Goal: Task Accomplishment & Management: Complete application form

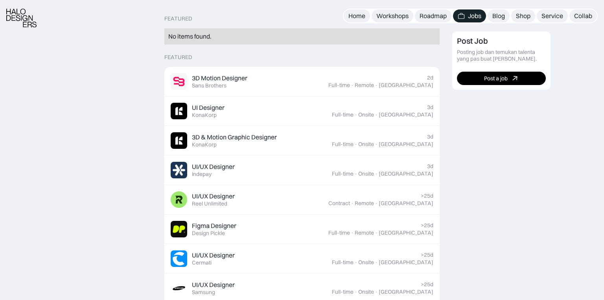
scroll to position [199, 0]
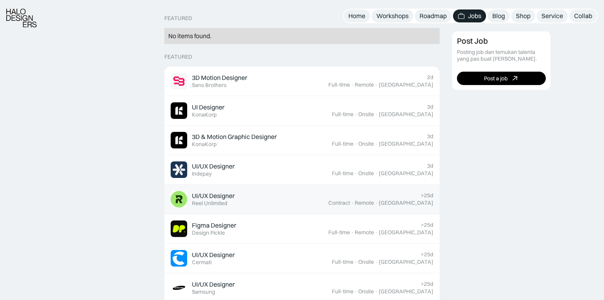
click at [214, 193] on div "UI/UX Designer" at bounding box center [213, 195] width 43 height 8
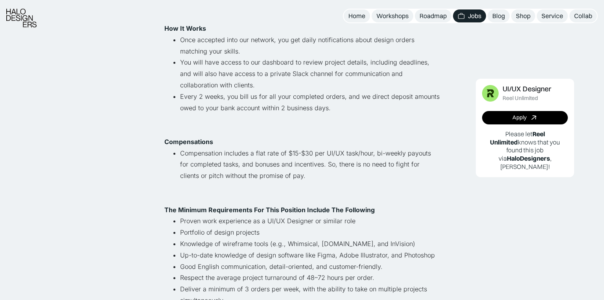
scroll to position [328, 0]
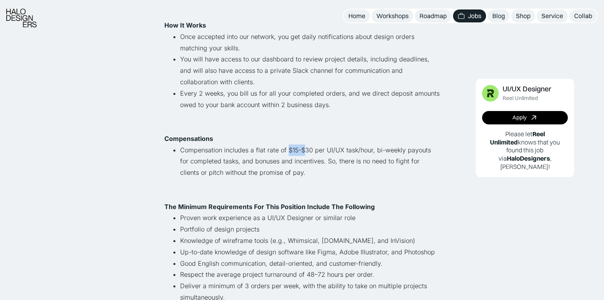
drag, startPoint x: 288, startPoint y: 140, endPoint x: 303, endPoint y: 140, distance: 14.6
click at [303, 144] on li "Compensation includes a flat rate of $15-$30 per UI/UX task/hour, bi-weekly pay…" at bounding box center [309, 166] width 259 height 45
click at [301, 144] on li "Compensation includes a flat rate of $15-$30 per UI/UX task/hour, bi-weekly pay…" at bounding box center [309, 166] width 259 height 45
drag, startPoint x: 302, startPoint y: 142, endPoint x: 312, endPoint y: 142, distance: 9.8
click at [312, 144] on li "Compensation includes a flat rate of $15-$30 per UI/UX task/hour, bi-weekly pay…" at bounding box center [309, 166] width 259 height 45
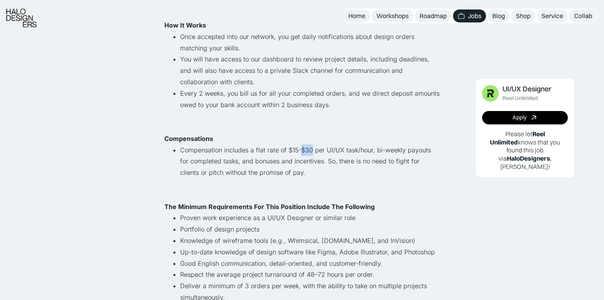
copy li "$30"
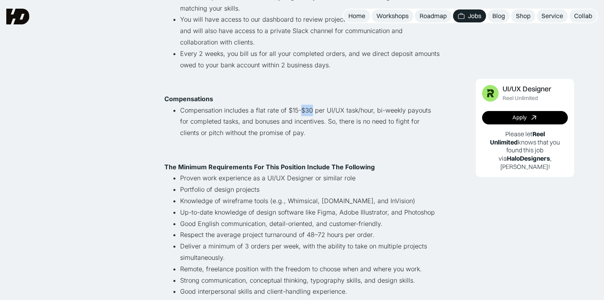
scroll to position [366, 0]
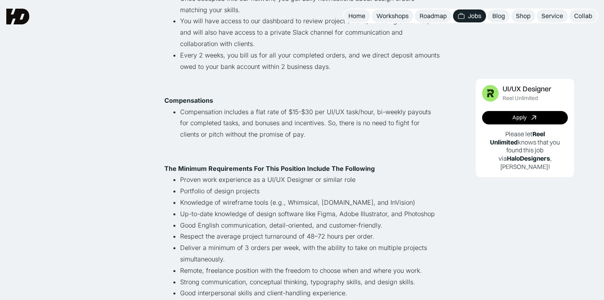
click at [329, 109] on li "Compensation includes a flat rate of $15-$30 per UI/UX task/hour, bi-weekly pay…" at bounding box center [309, 128] width 259 height 45
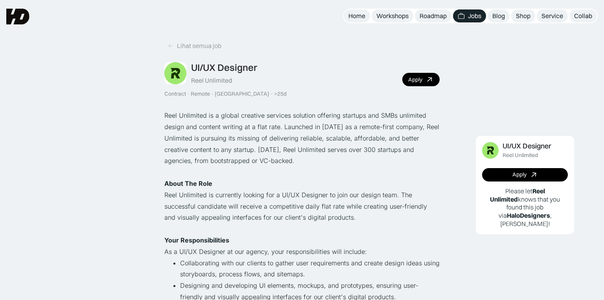
scroll to position [0, 0]
click at [171, 44] on icon at bounding box center [170, 45] width 6 height 7
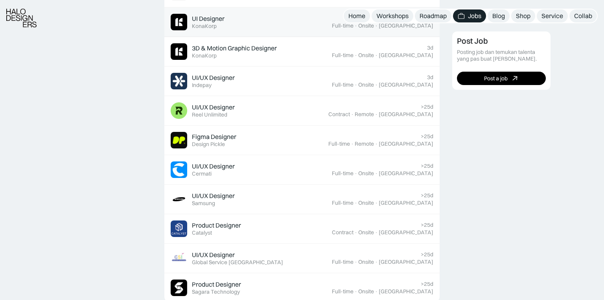
scroll to position [309, 0]
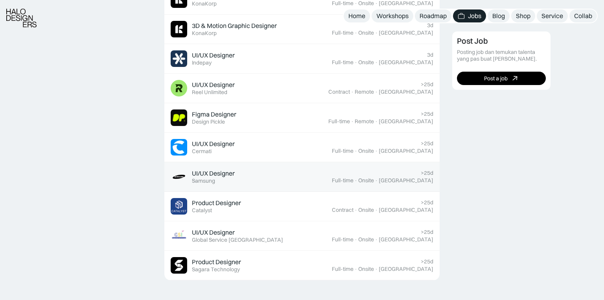
click at [223, 170] on div "UI/UX Designer" at bounding box center [213, 173] width 43 height 8
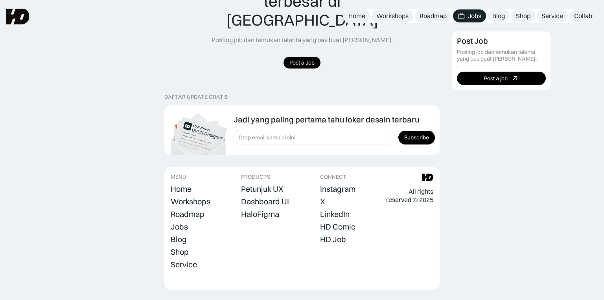
scroll to position [641, 0]
click at [181, 223] on div "Jobs" at bounding box center [179, 227] width 17 height 9
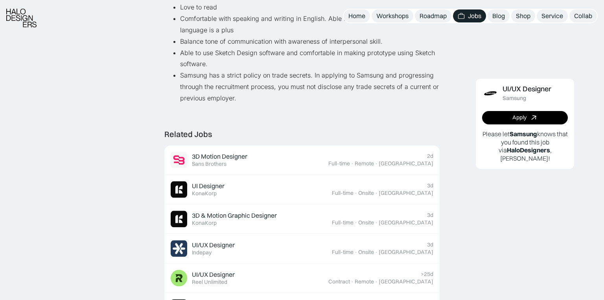
scroll to position [554, 0]
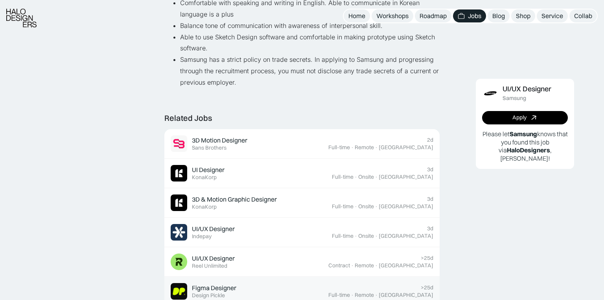
click at [208, 283] on div "Figma Designer Featured Design Pickle" at bounding box center [250, 291] width 158 height 17
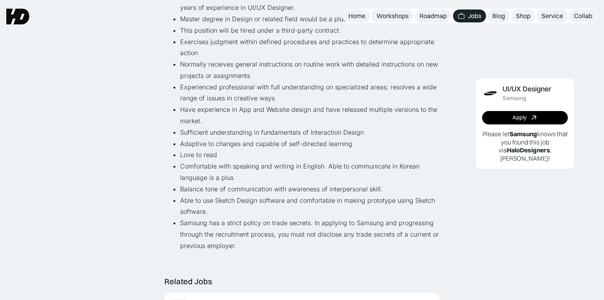
scroll to position [208, 0]
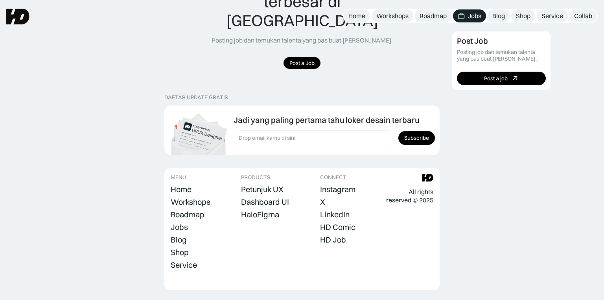
scroll to position [641, 0]
click at [348, 185] on div "Instagram" at bounding box center [337, 189] width 35 height 9
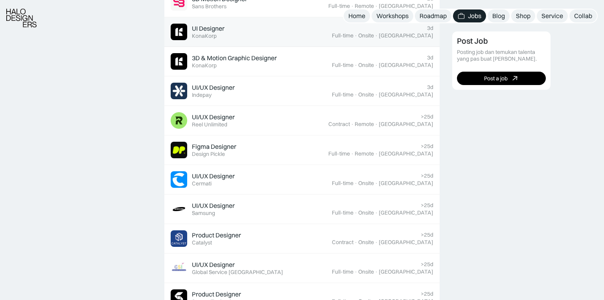
scroll to position [282, 0]
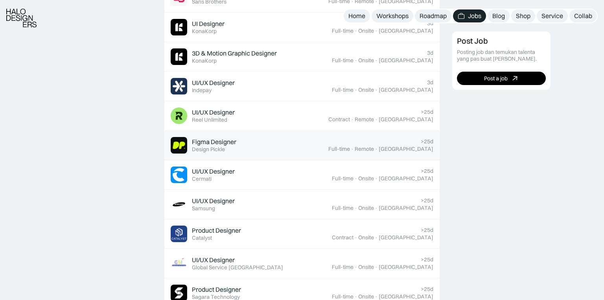
click at [221, 138] on div "Figma Designer" at bounding box center [214, 142] width 44 height 8
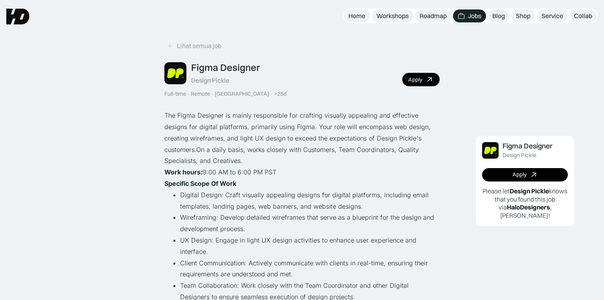
click at [210, 78] on div "Design Pickle" at bounding box center [210, 80] width 38 height 8
click at [424, 80] on link "Apply" at bounding box center [420, 79] width 37 height 13
click at [20, 13] on img at bounding box center [17, 17] width 23 height 16
